Goal: Transaction & Acquisition: Purchase product/service

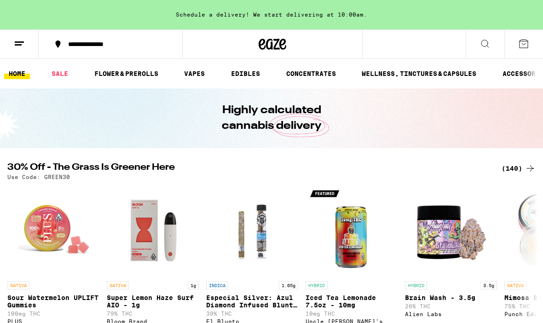
click at [22, 45] on line at bounding box center [18, 45] width 7 height 0
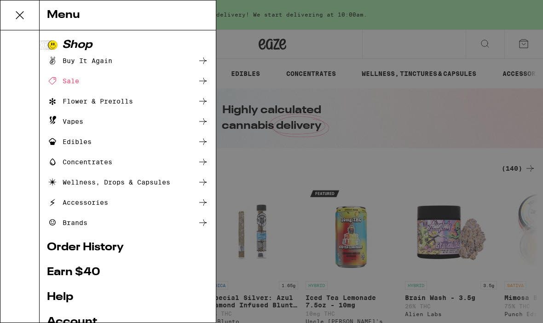
click at [20, 16] on icon at bounding box center [19, 15] width 7 height 7
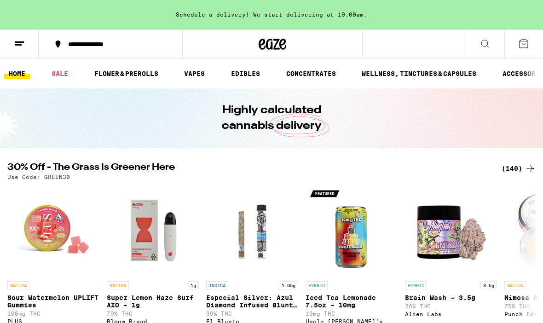
click at [144, 70] on link "FLOWER & PREROLLS" at bounding box center [126, 73] width 73 height 11
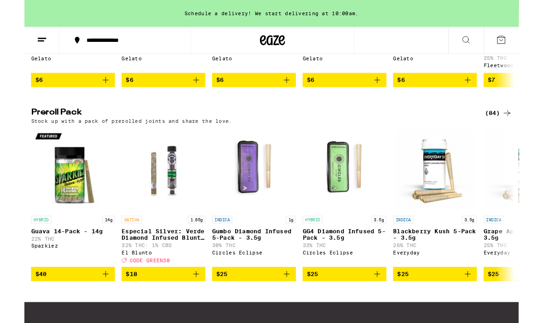
scroll to position [663, 0]
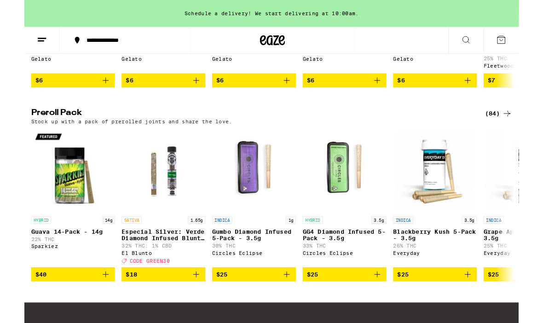
click at [518, 130] on div "(84)" at bounding box center [521, 124] width 30 height 11
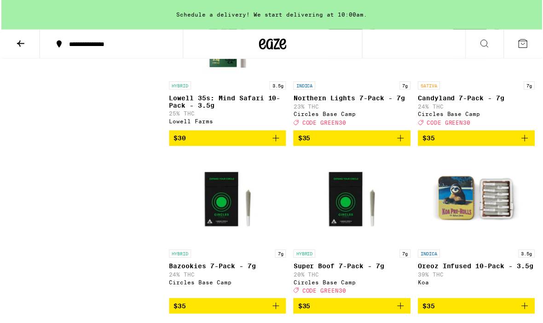
scroll to position [1353, 0]
